Goal: Transaction & Acquisition: Download file/media

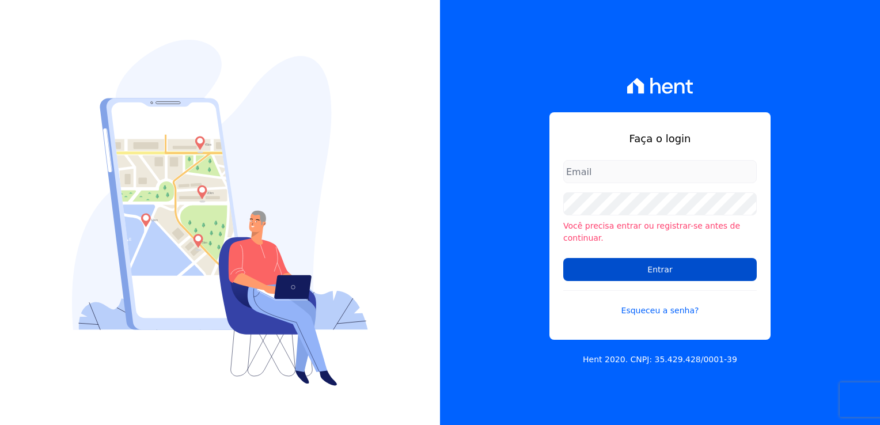
type input "financeiro@genesisempreendimentos.com.br"
click at [656, 269] on input "Entrar" at bounding box center [659, 269] width 193 height 23
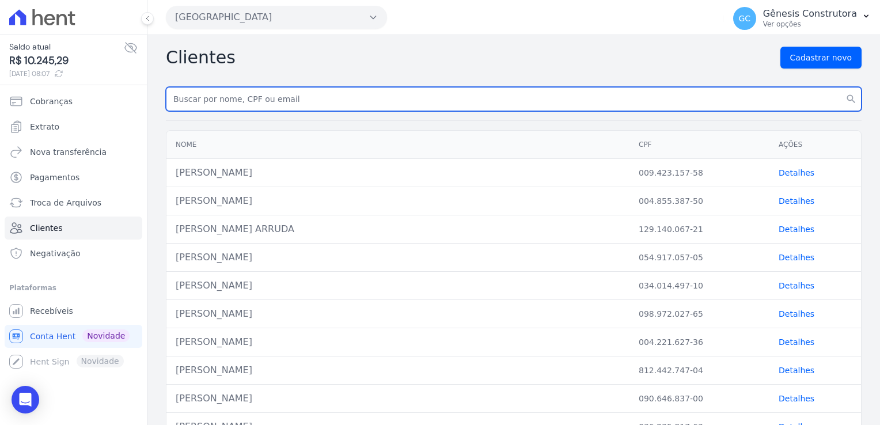
click at [220, 96] on input "text" at bounding box center [513, 99] width 695 height 24
paste input "SUELEN [PERSON_NAME]"
type input "SUELEN [PERSON_NAME]"
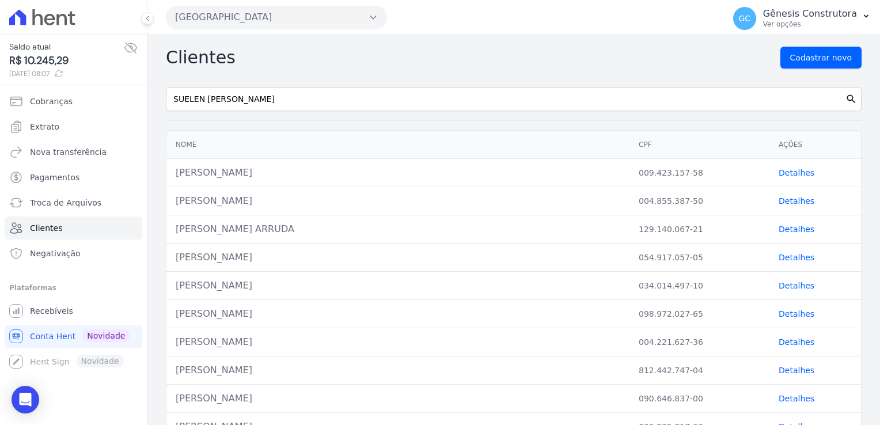
click at [845, 96] on icon "search" at bounding box center [851, 99] width 12 height 12
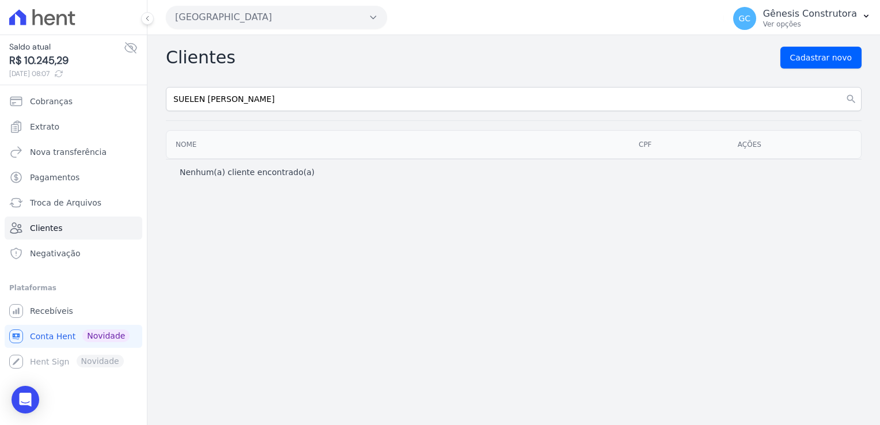
click at [265, 27] on button "[GEOGRAPHIC_DATA]" at bounding box center [276, 17] width 221 height 23
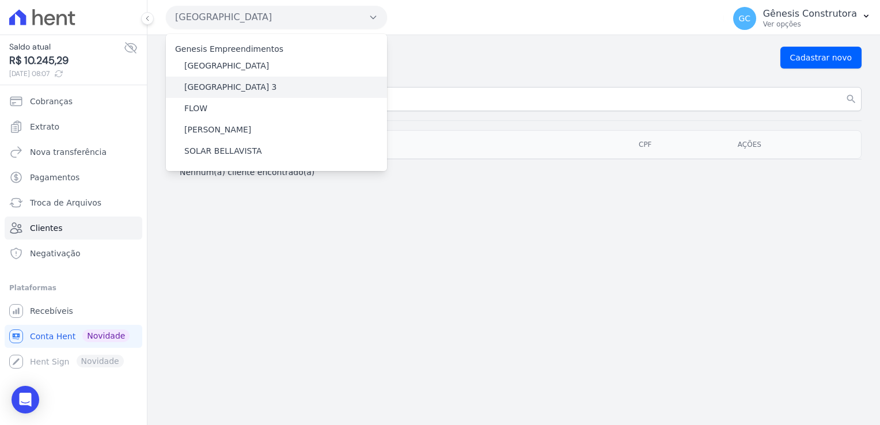
click at [272, 82] on div "[GEOGRAPHIC_DATA] 3" at bounding box center [276, 87] width 221 height 21
click at [281, 89] on div "[GEOGRAPHIC_DATA] 3" at bounding box center [276, 87] width 221 height 21
click at [223, 79] on div "[GEOGRAPHIC_DATA] 3" at bounding box center [276, 87] width 221 height 21
click at [224, 84] on label "[GEOGRAPHIC_DATA] 3" at bounding box center [230, 87] width 93 height 12
click at [0, 0] on input "[GEOGRAPHIC_DATA] 3" at bounding box center [0, 0] width 0 height 0
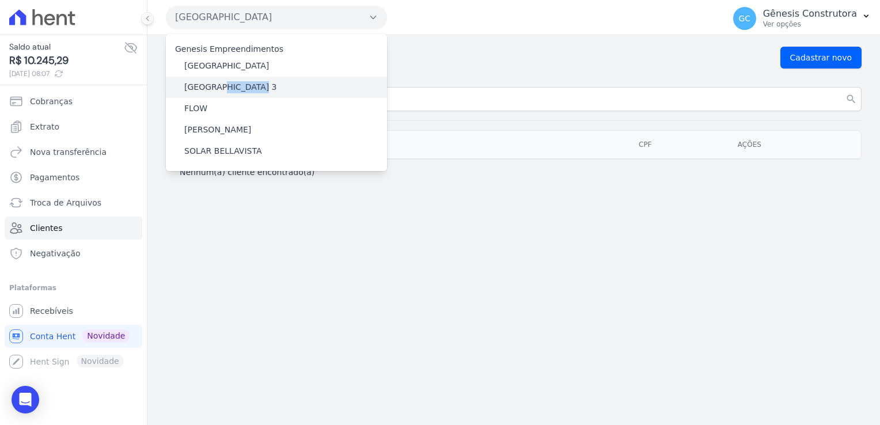
click at [224, 85] on label "[GEOGRAPHIC_DATA] 3" at bounding box center [230, 87] width 93 height 12
click at [0, 0] on input "[GEOGRAPHIC_DATA] 3" at bounding box center [0, 0] width 0 height 0
click at [224, 85] on label "[GEOGRAPHIC_DATA] 3" at bounding box center [230, 87] width 93 height 12
click at [0, 0] on input "[GEOGRAPHIC_DATA] 3" at bounding box center [0, 0] width 0 height 0
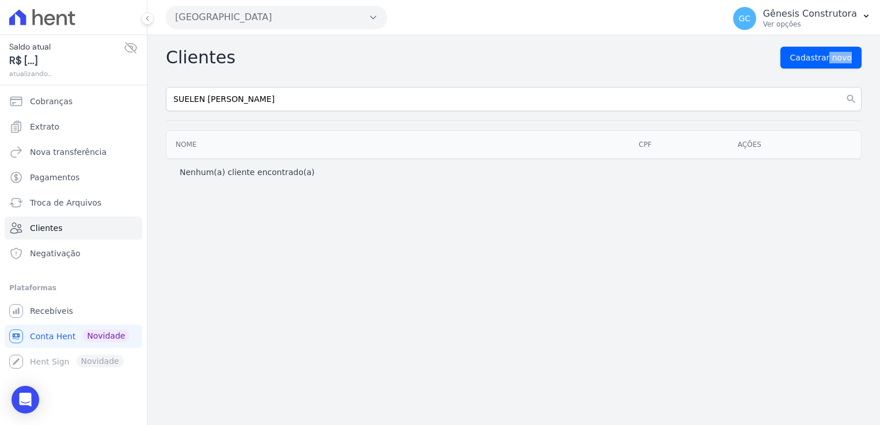
click at [224, 86] on div "Clientes Cadastrar novo SUELEN [PERSON_NAME] search Nome CPF Ações Nenhum(a) cl…" at bounding box center [513, 230] width 732 height 390
drag, startPoint x: 458, startPoint y: 67, endPoint x: 439, endPoint y: 71, distance: 19.4
click at [458, 67] on div "Clientes Cadastrar novo" at bounding box center [513, 58] width 695 height 22
click at [333, 22] on button "[GEOGRAPHIC_DATA]" at bounding box center [276, 17] width 221 height 23
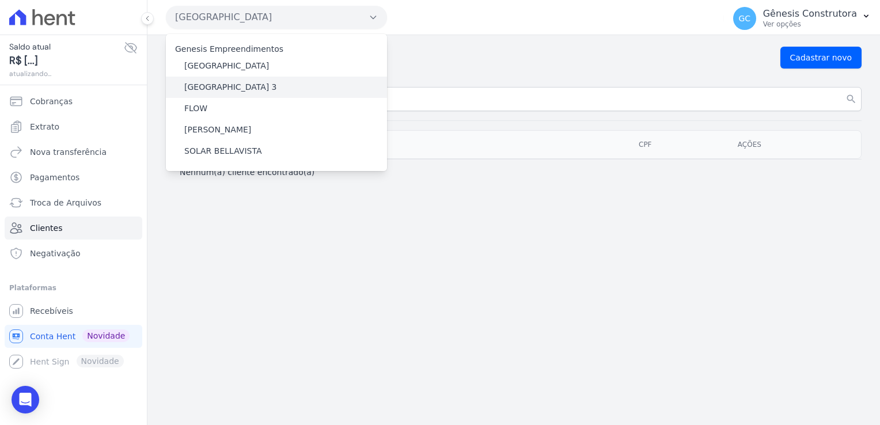
click at [254, 84] on div "[GEOGRAPHIC_DATA] 3" at bounding box center [276, 87] width 221 height 21
click at [236, 86] on label "[GEOGRAPHIC_DATA] 3" at bounding box center [230, 87] width 93 height 12
click at [0, 0] on input "[GEOGRAPHIC_DATA] 3" at bounding box center [0, 0] width 0 height 0
click at [235, 86] on label "[GEOGRAPHIC_DATA] 3" at bounding box center [230, 87] width 93 height 12
click at [0, 0] on input "[GEOGRAPHIC_DATA] 3" at bounding box center [0, 0] width 0 height 0
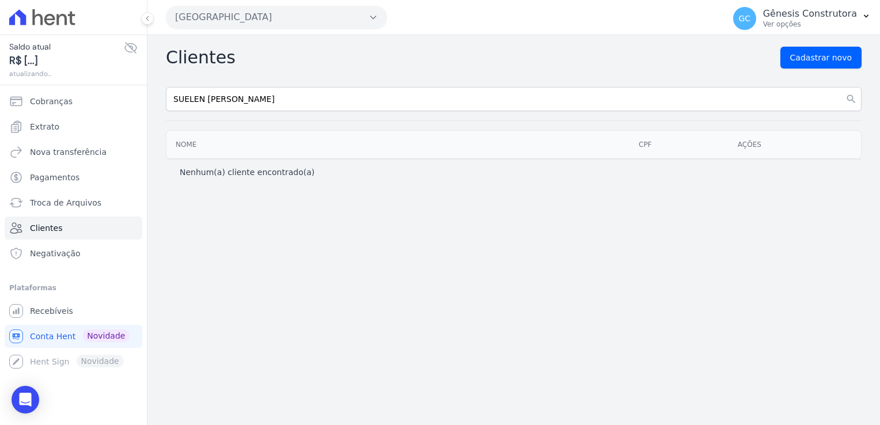
click at [235, 87] on input "SUELEN [PERSON_NAME]" at bounding box center [513, 99] width 695 height 24
drag, startPoint x: 351, startPoint y: 65, endPoint x: 329, endPoint y: 56, distance: 23.2
click at [351, 64] on div "Clientes Cadastrar novo" at bounding box center [513, 58] width 695 height 22
click at [287, 13] on button "[GEOGRAPHIC_DATA]" at bounding box center [276, 17] width 221 height 23
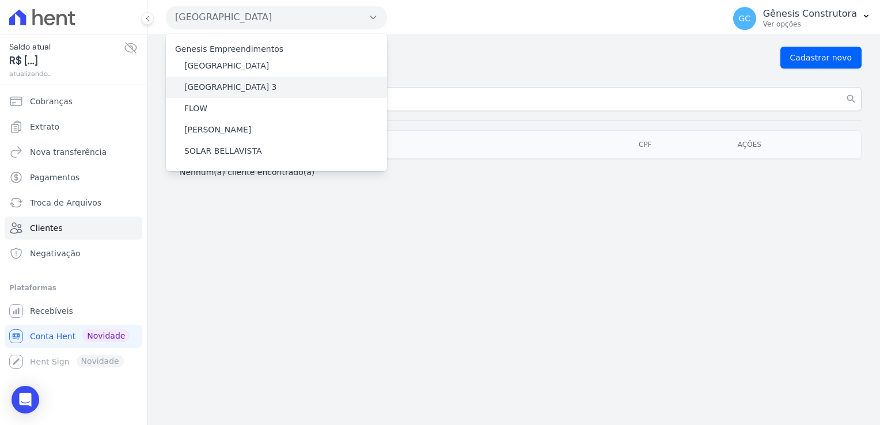
click at [226, 82] on label "[GEOGRAPHIC_DATA] 3" at bounding box center [230, 87] width 93 height 12
click at [0, 0] on input "[GEOGRAPHIC_DATA] 3" at bounding box center [0, 0] width 0 height 0
click at [226, 82] on label "[GEOGRAPHIC_DATA] 3" at bounding box center [230, 87] width 93 height 12
click at [0, 0] on input "[GEOGRAPHIC_DATA] 3" at bounding box center [0, 0] width 0 height 0
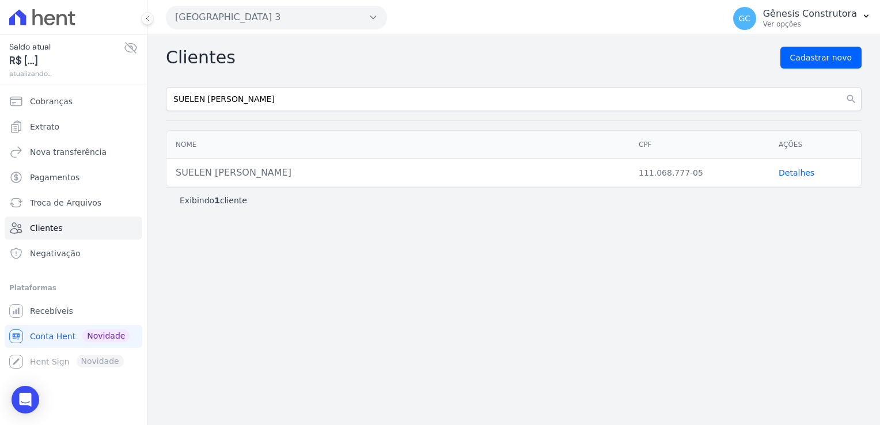
click at [785, 171] on link "Detalhes" at bounding box center [796, 172] width 36 height 9
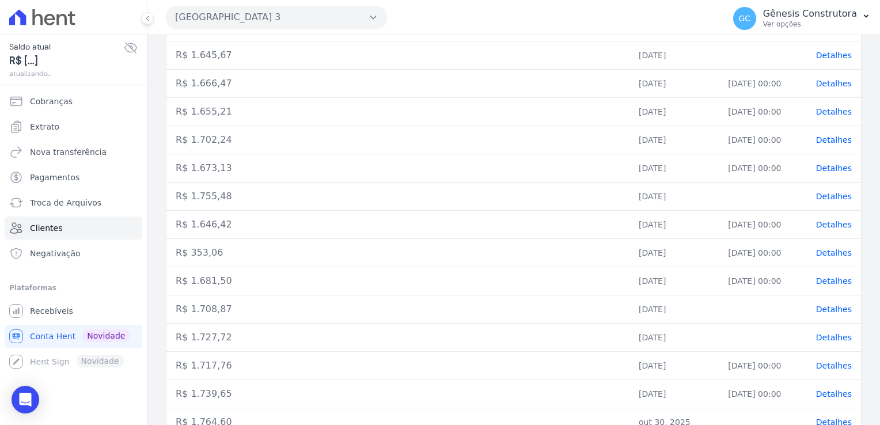
scroll to position [267, 0]
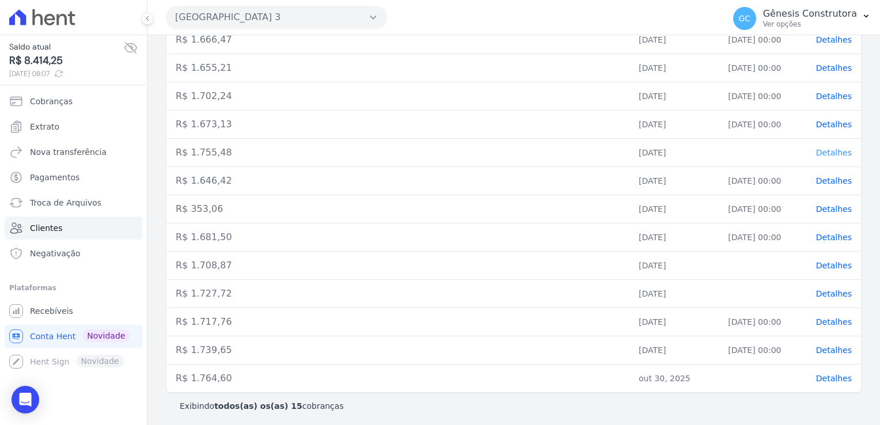
click at [824, 151] on span "Detalhes" at bounding box center [834, 152] width 36 height 9
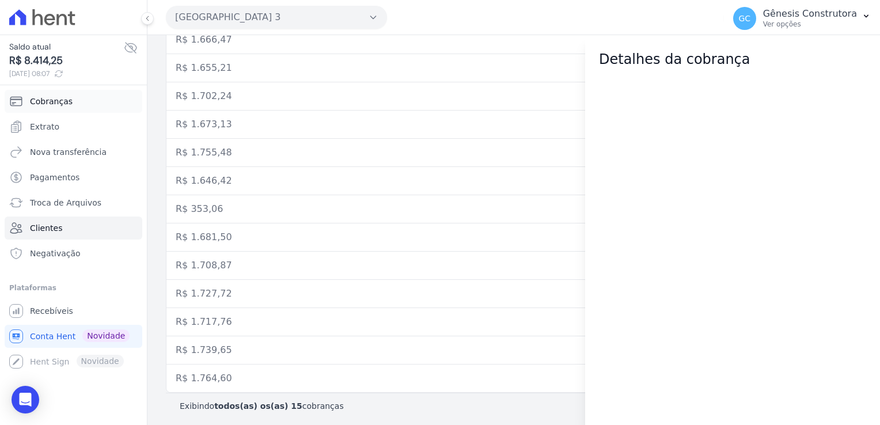
click at [57, 100] on span "Cobranças" at bounding box center [51, 102] width 43 height 12
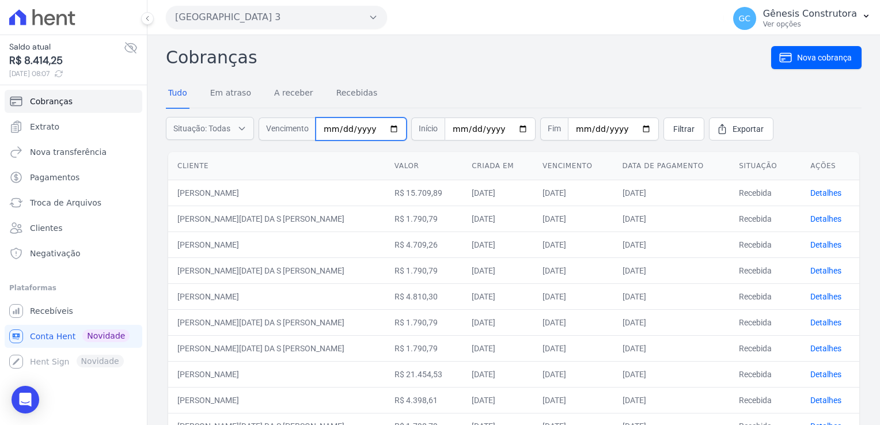
click at [326, 135] on input "date" at bounding box center [360, 128] width 91 height 23
type input "[DATE]"
click at [665, 135] on link "Filtrar" at bounding box center [683, 128] width 41 height 23
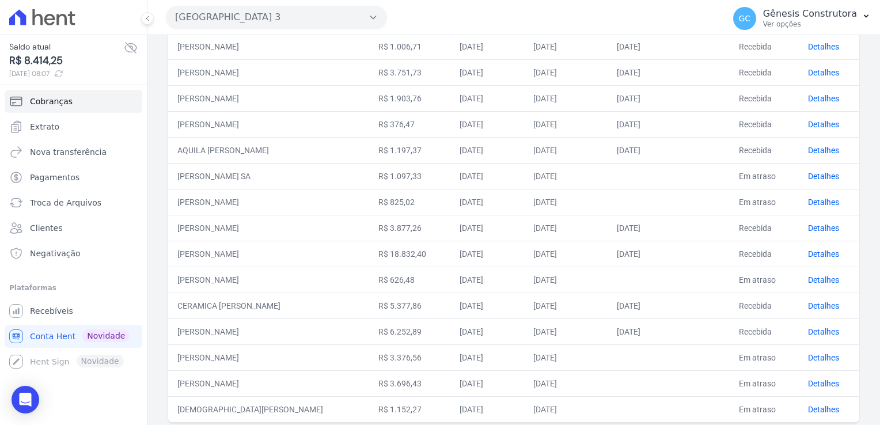
scroll to position [451, 0]
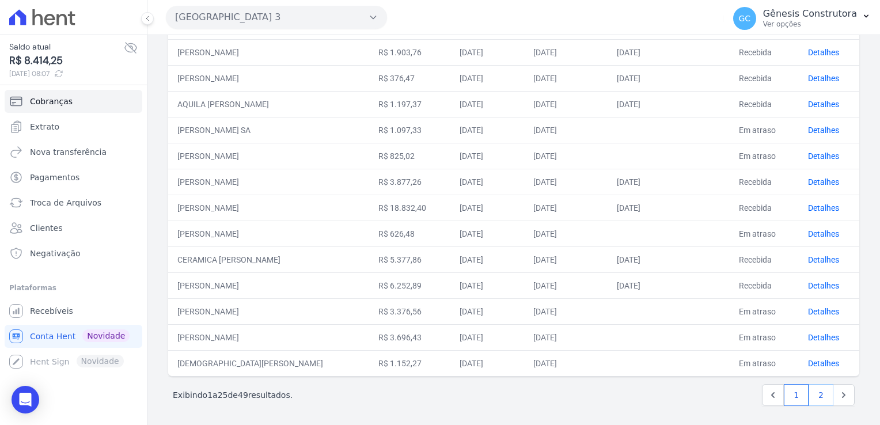
click at [810, 395] on link "2" at bounding box center [820, 395] width 25 height 22
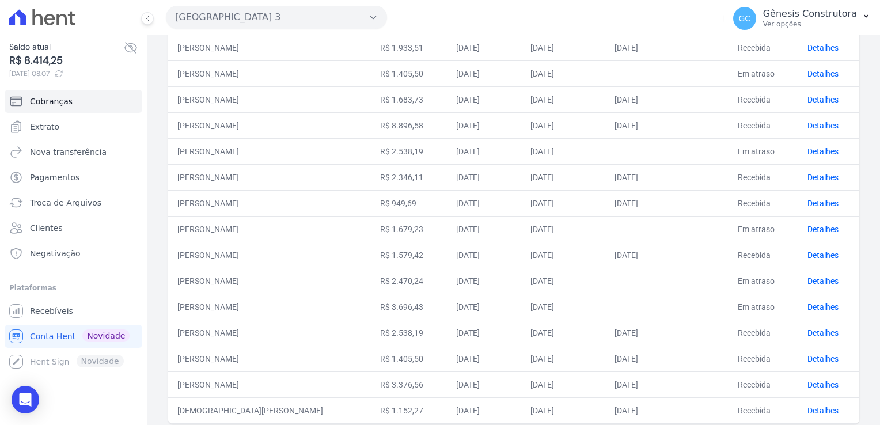
scroll to position [426, 0]
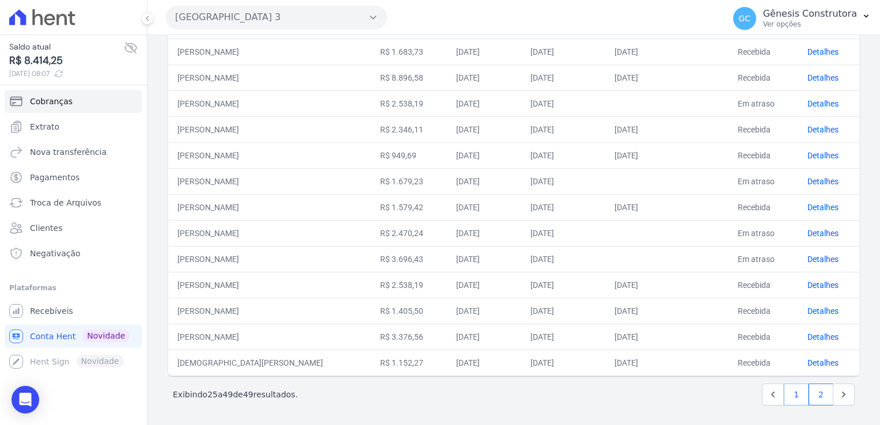
click at [784, 390] on link "1" at bounding box center [795, 394] width 25 height 22
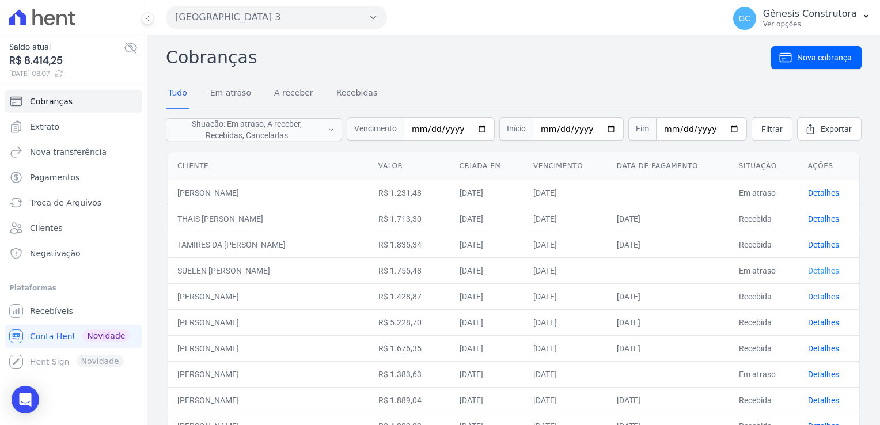
click at [815, 273] on link "Detalhes" at bounding box center [823, 270] width 31 height 9
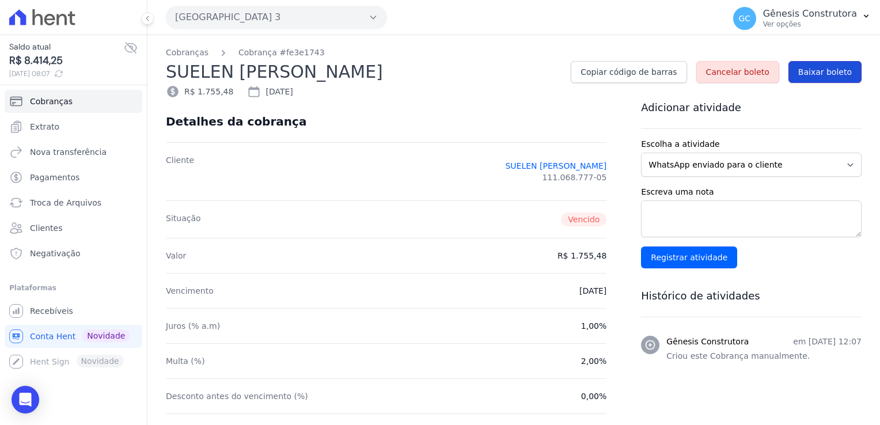
click at [812, 73] on span "Baixar boleto" at bounding box center [825, 72] width 54 height 12
